Goal: Find contact information: Find contact information

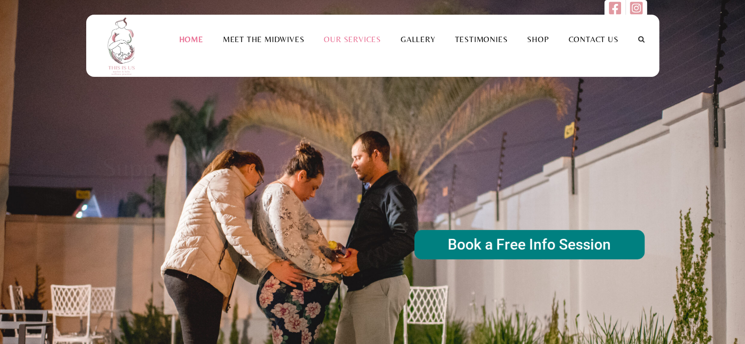
click at [349, 41] on link "Our Services" at bounding box center [352, 39] width 77 height 9
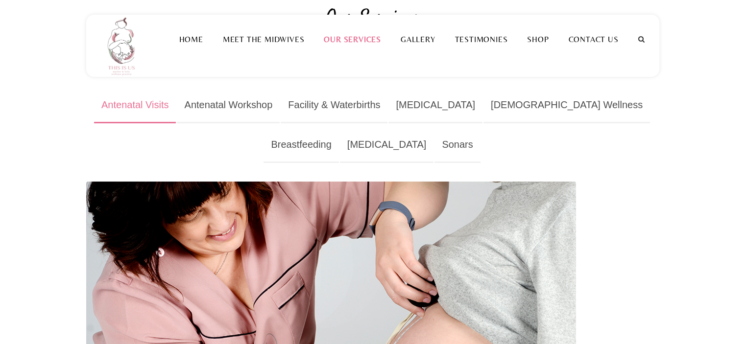
scroll to position [119, 0]
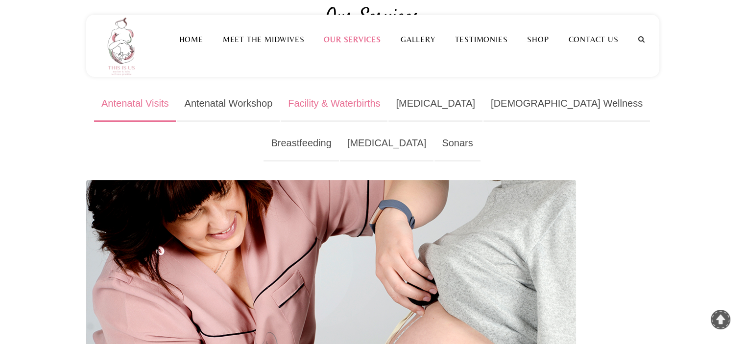
click at [376, 108] on link "Facility & Waterbirths" at bounding box center [333, 104] width 107 height 36
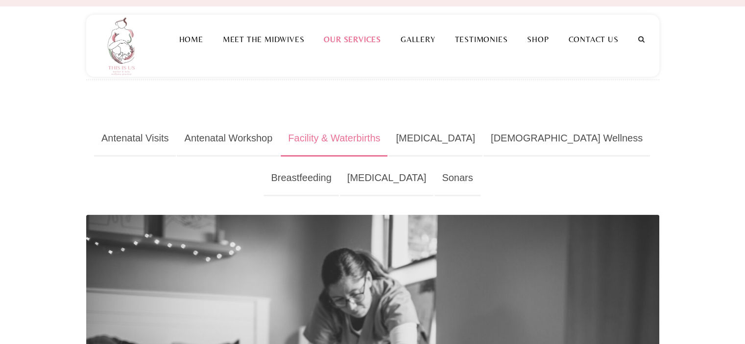
scroll to position [42, 0]
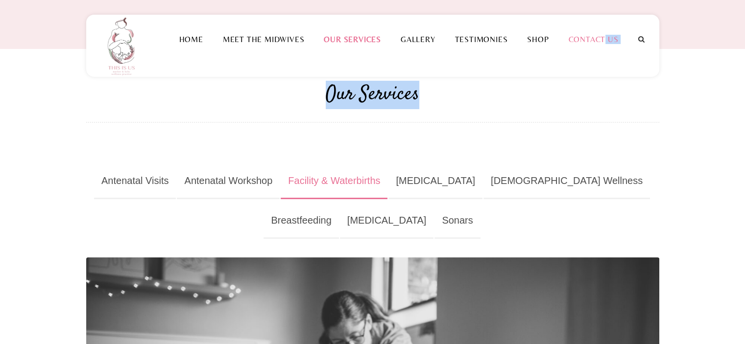
drag, startPoint x: 519, startPoint y: 137, endPoint x: 603, endPoint y: 39, distance: 129.2
click at [601, 39] on link "Contact Us" at bounding box center [594, 39] width 70 height 9
